Goal: Find contact information: Find contact information

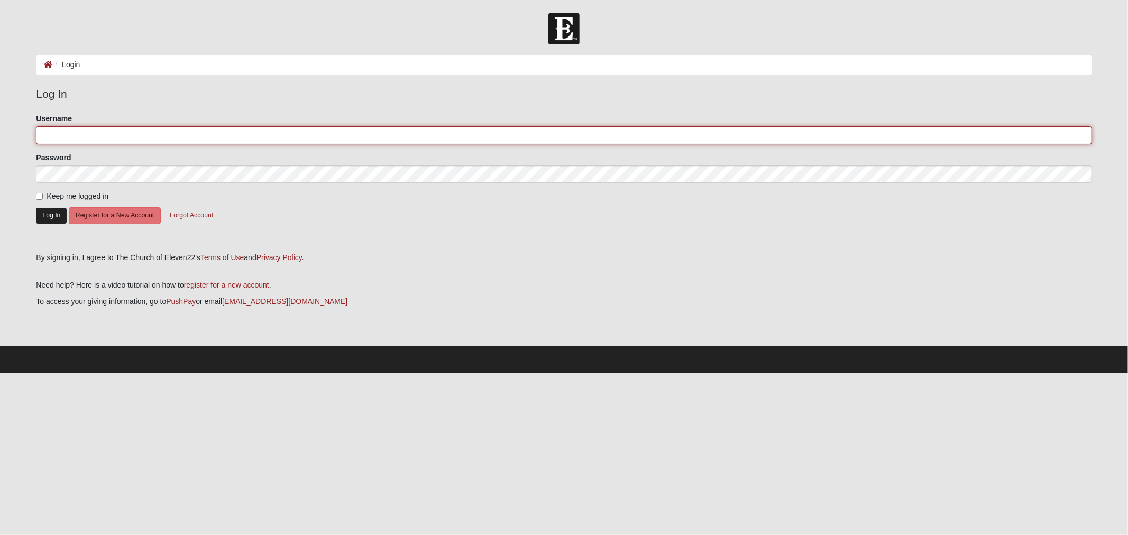
type input "[EMAIL_ADDRESS][DOMAIN_NAME]"
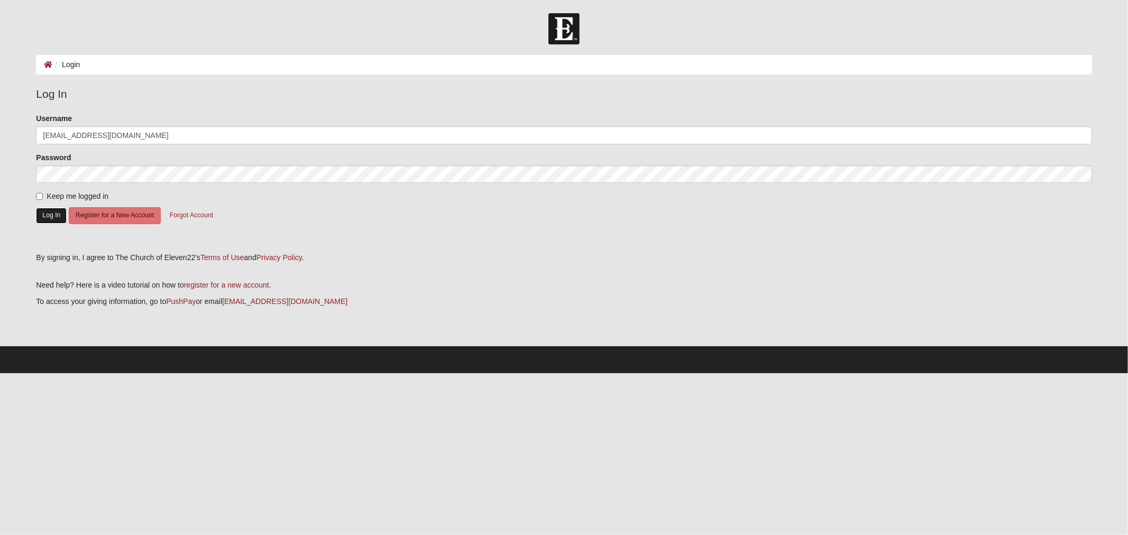
click at [48, 213] on button "Log In" at bounding box center [51, 215] width 31 height 15
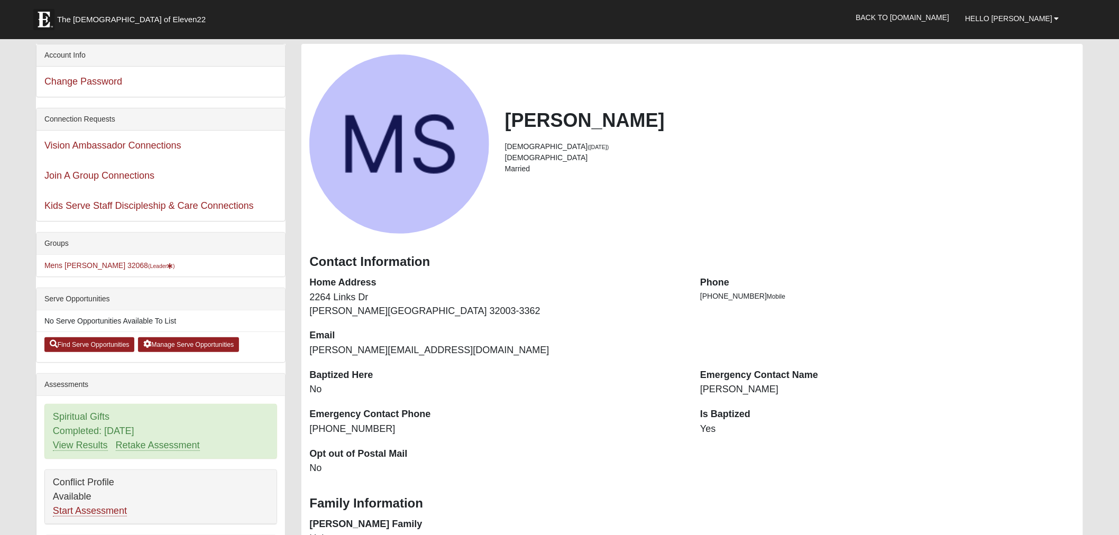
click at [74, 271] on li "Mens Serig 32068 (Leader )" at bounding box center [160, 266] width 249 height 22
click at [81, 271] on li "Mens Serig 32068 (Leader )" at bounding box center [160, 266] width 249 height 22
click at [99, 260] on li "Mens Serig 32068 (Leader )" at bounding box center [160, 266] width 249 height 22
click at [93, 260] on li "Mens Serig 32068 (Leader )" at bounding box center [160, 266] width 249 height 22
click at [90, 262] on link "Mens Serig 32068 (Leader )" at bounding box center [109, 265] width 131 height 8
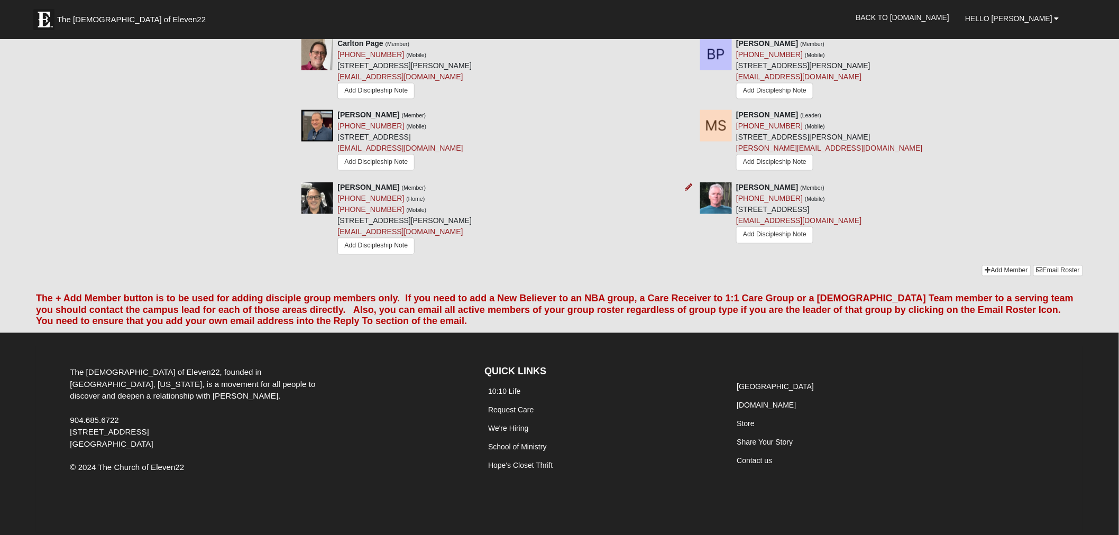
scroll to position [548, 0]
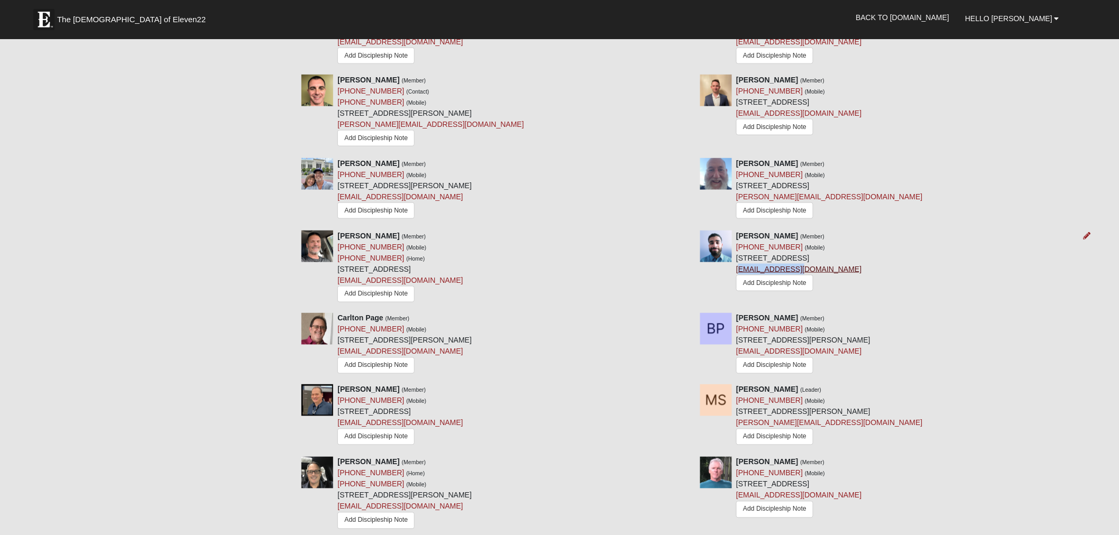
drag, startPoint x: 813, startPoint y: 270, endPoint x: 738, endPoint y: 270, distance: 75.1
click at [738, 270] on div "Loren Neely (Member) (904) 428-4127 (Mobile) 5574 Cabot Dr N Jacksonville, FL 3…" at bounding box center [798, 262] width 125 height 63
click at [815, 276] on div "Loren Neely (Member) (904) 428-4127 (Mobile) 5574 Cabot Dr N Jacksonville, FL 3…" at bounding box center [798, 262] width 125 height 63
drag, startPoint x: 806, startPoint y: 265, endPoint x: 736, endPoint y: 273, distance: 70.8
click at [736, 273] on div "Loren Neely (Member) (904) 428-4127 (Mobile) 5574 Cabot Dr N Jacksonville, FL 3…" at bounding box center [798, 262] width 125 height 63
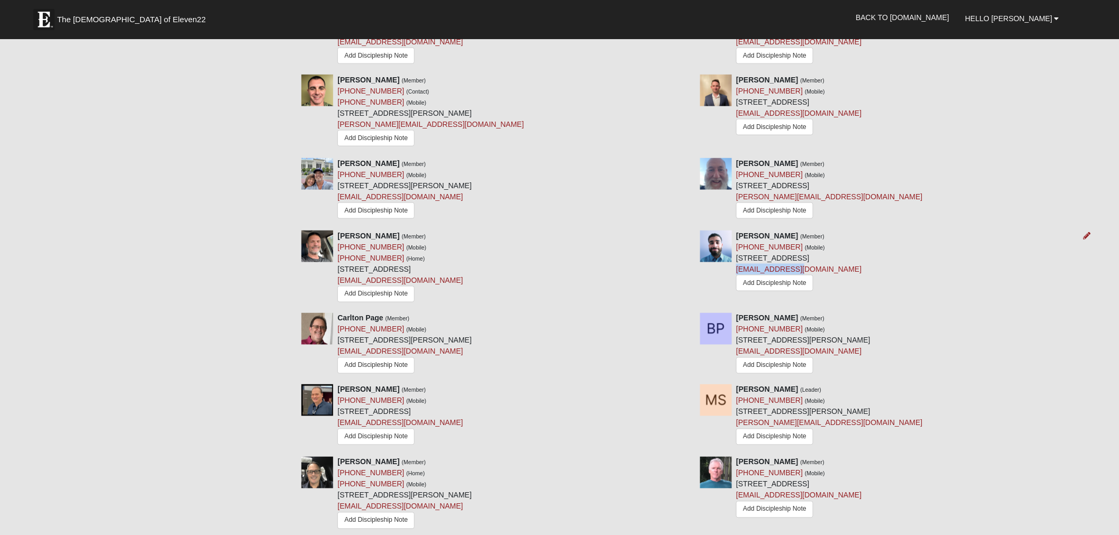
copy link "lneely@gmail.com"
